Goal: Check status: Check status

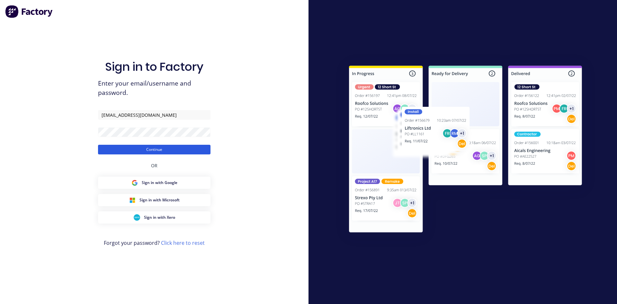
click at [159, 151] on button "Continue" at bounding box center [154, 150] width 113 height 10
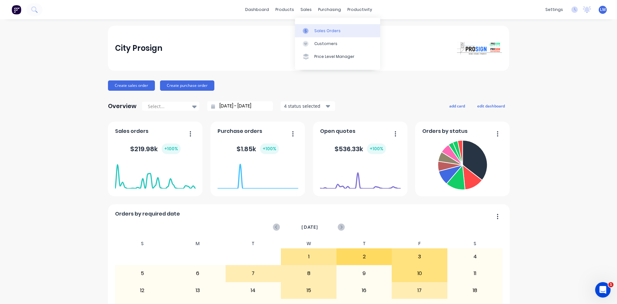
click at [321, 31] on div "Sales Orders" at bounding box center [328, 31] width 26 height 6
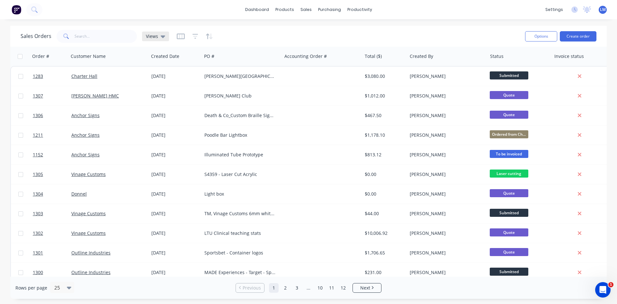
click at [161, 37] on icon at bounding box center [163, 36] width 5 height 7
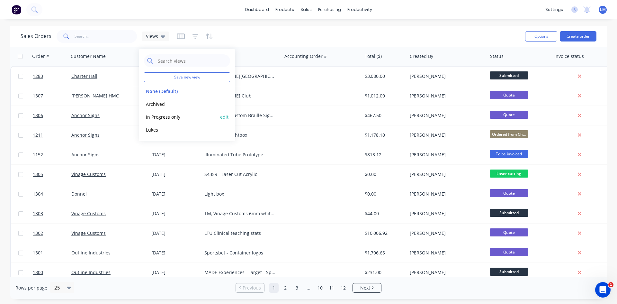
click at [173, 118] on button "In Progress only" at bounding box center [180, 116] width 73 height 7
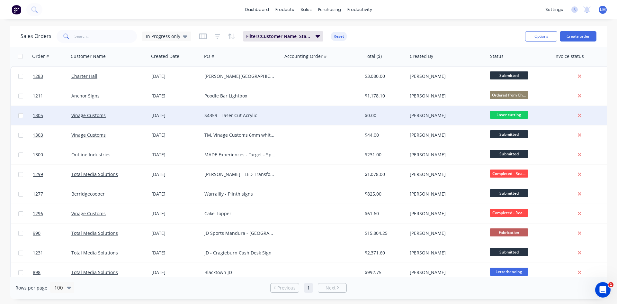
click at [271, 115] on div "S4359 - Laser Cut Acrylic" at bounding box center [240, 115] width 71 height 6
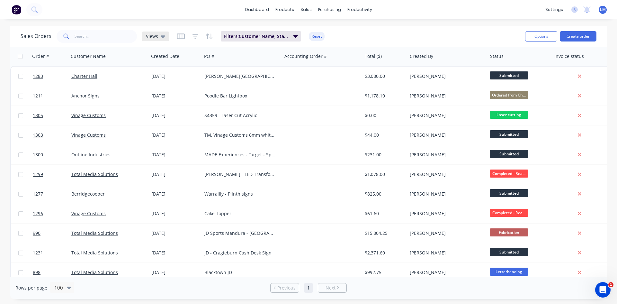
click at [161, 35] on icon at bounding box center [163, 36] width 5 height 7
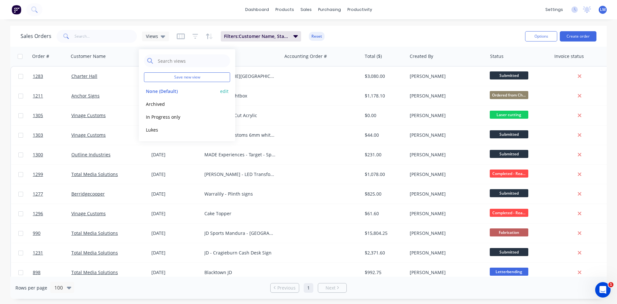
click at [163, 90] on button "None (Default)" at bounding box center [180, 90] width 73 height 7
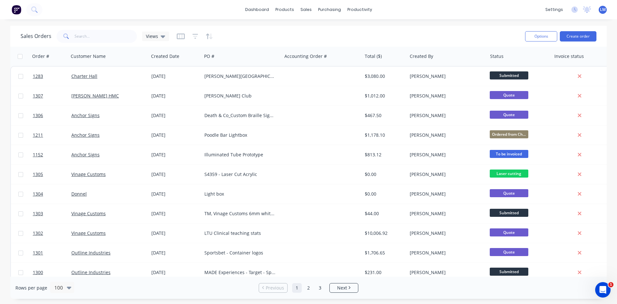
click at [17, 10] on img at bounding box center [17, 10] width 10 height 10
